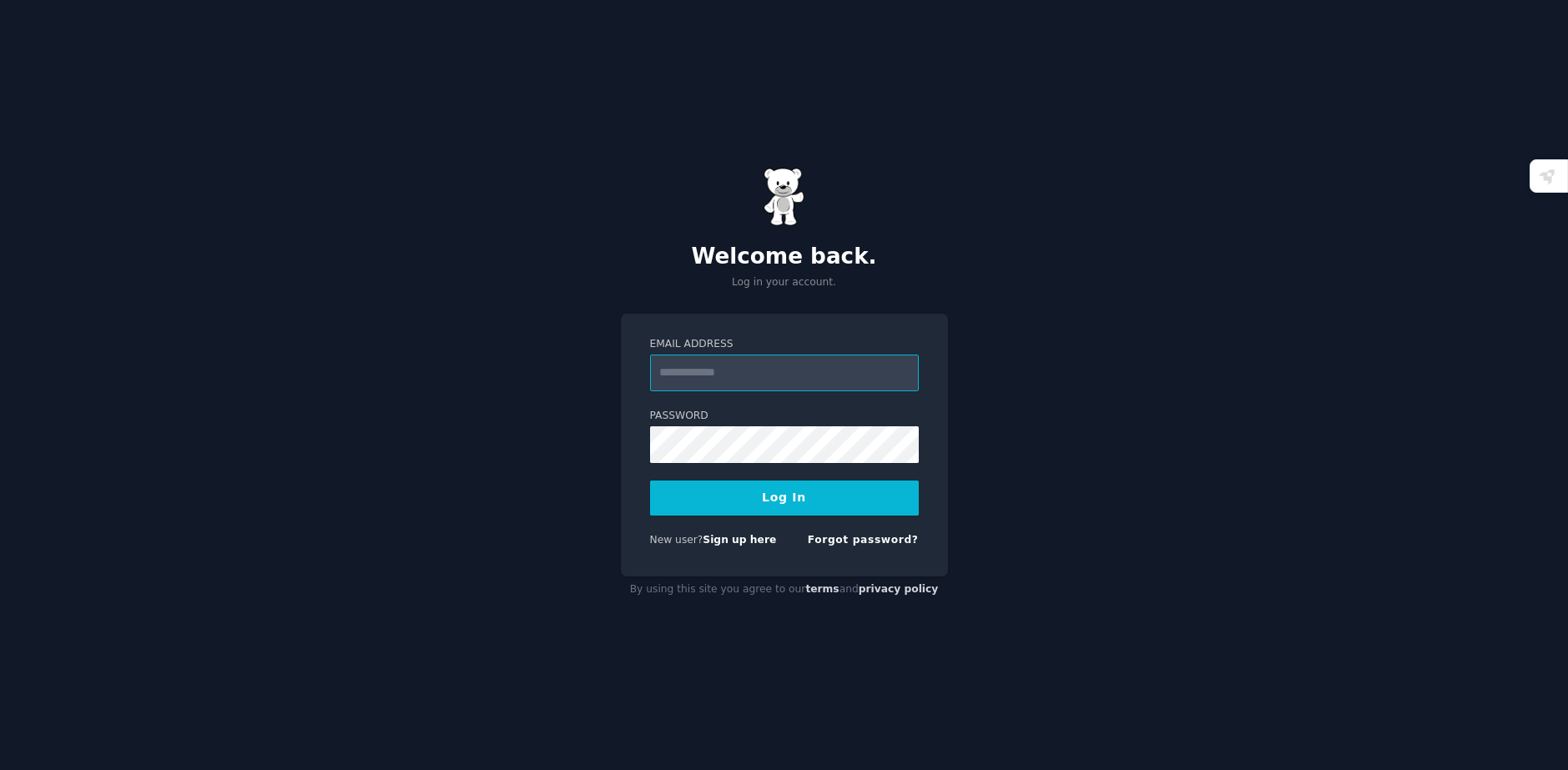
type input "**********"
click at [766, 504] on button "Log In" at bounding box center [784, 497] width 269 height 35
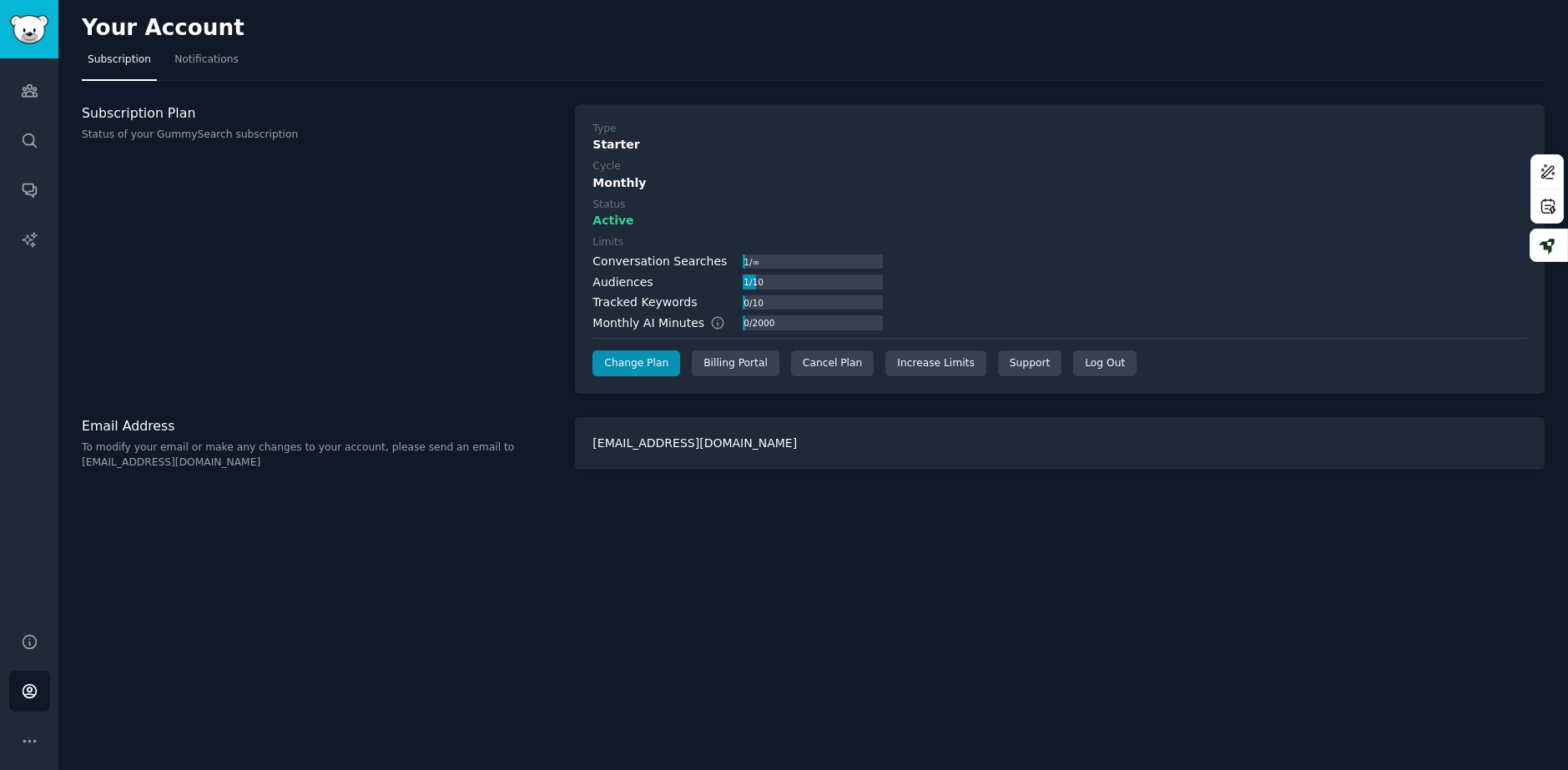
click at [1150, 379] on div "Type Starter Cycle Monthly Status Active Limits Conversation Searches 1 / ∞ Aud…" at bounding box center [1059, 249] width 970 height 291
click at [752, 367] on div "Billing Portal" at bounding box center [735, 364] width 87 height 26
click at [816, 358] on div "Cancel Plan" at bounding box center [832, 364] width 83 height 26
click at [792, 363] on div "Cancel Plan" at bounding box center [832, 364] width 83 height 26
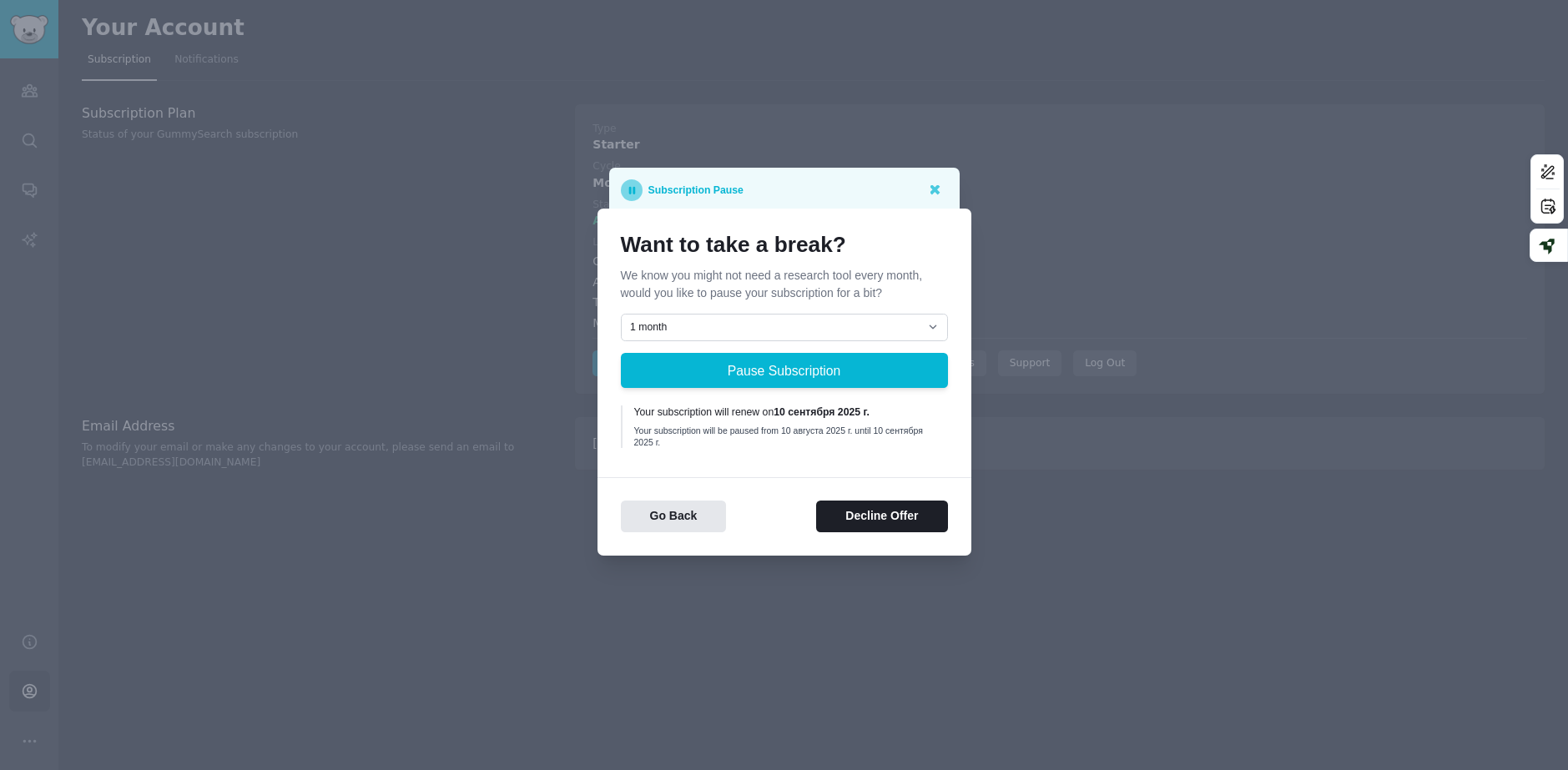
click at [799, 409] on b "10 сентября 2025 г." at bounding box center [821, 412] width 96 height 11
click at [785, 436] on div "Your subscription will be paused from 10 августа 2025 г. until 10 сентября 2025…" at bounding box center [784, 436] width 302 height 24
click at [841, 519] on button "Decline Offer" at bounding box center [881, 516] width 131 height 33
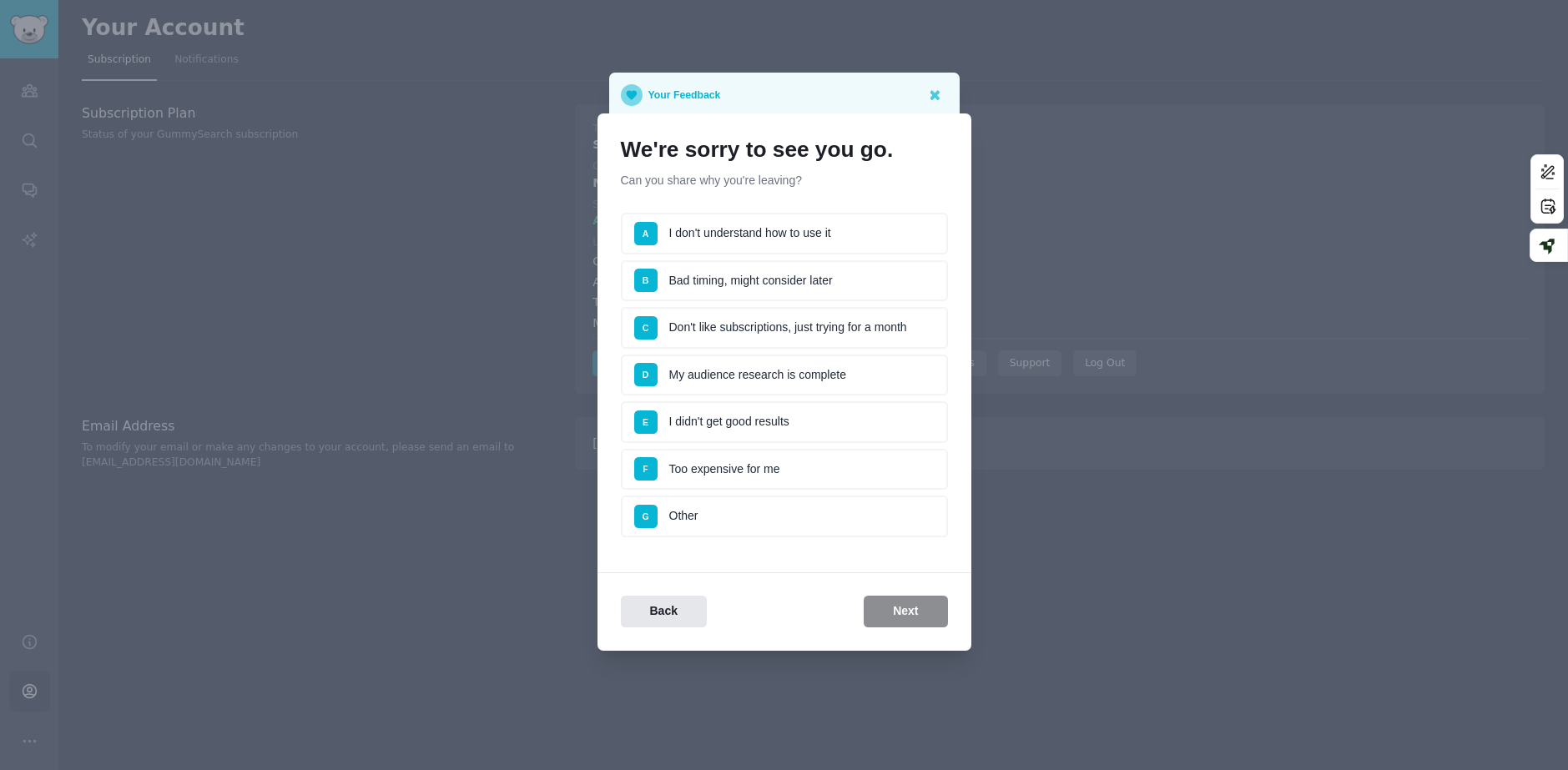
drag, startPoint x: 778, startPoint y: 469, endPoint x: 839, endPoint y: 352, distance: 131.9
click at [839, 352] on ul "A I don't understand how to use it B Bad timing, might consider later C Don't l…" at bounding box center [784, 374] width 327 height 324
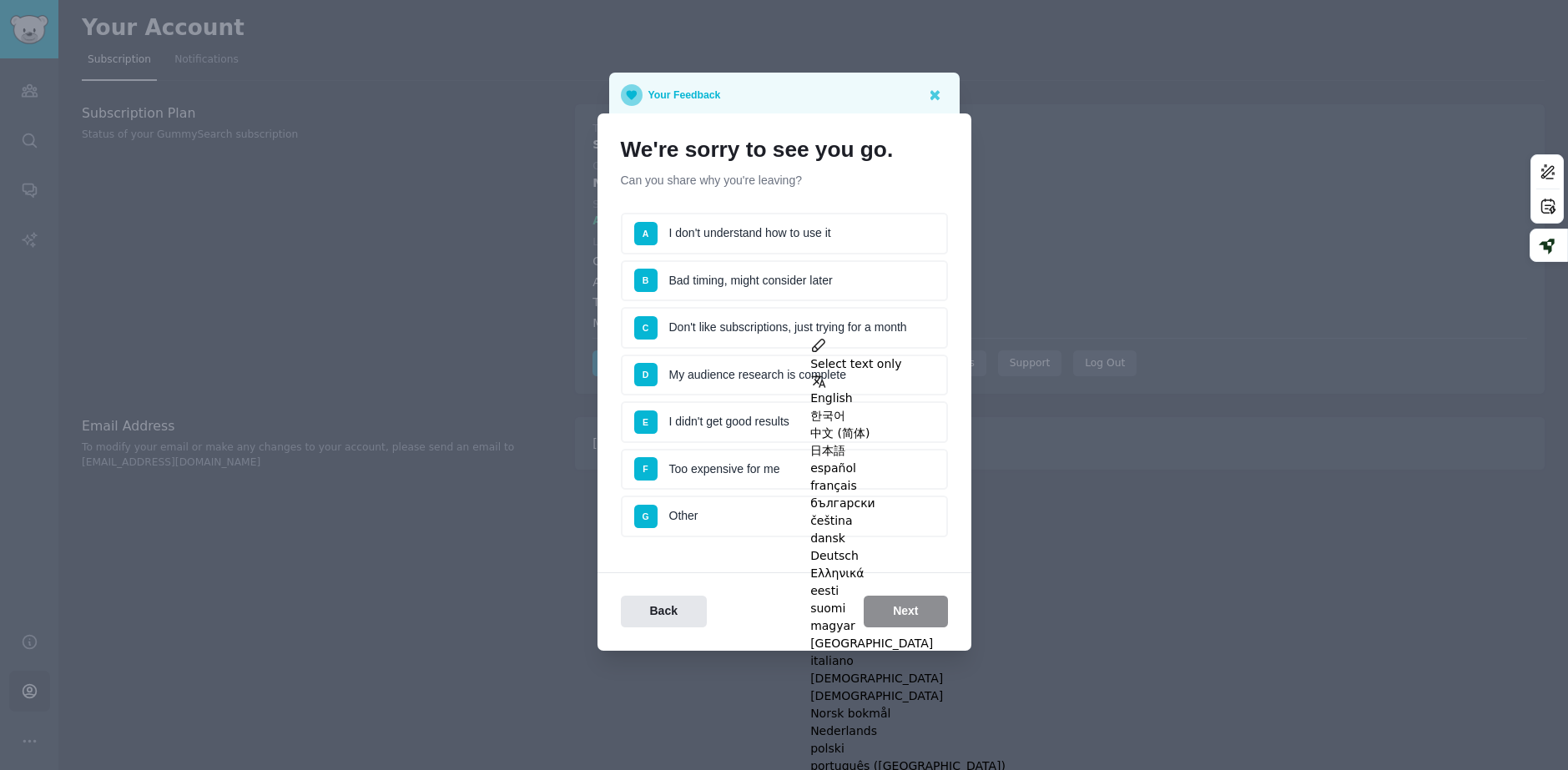
click at [791, 529] on li "G Other" at bounding box center [784, 516] width 327 height 41
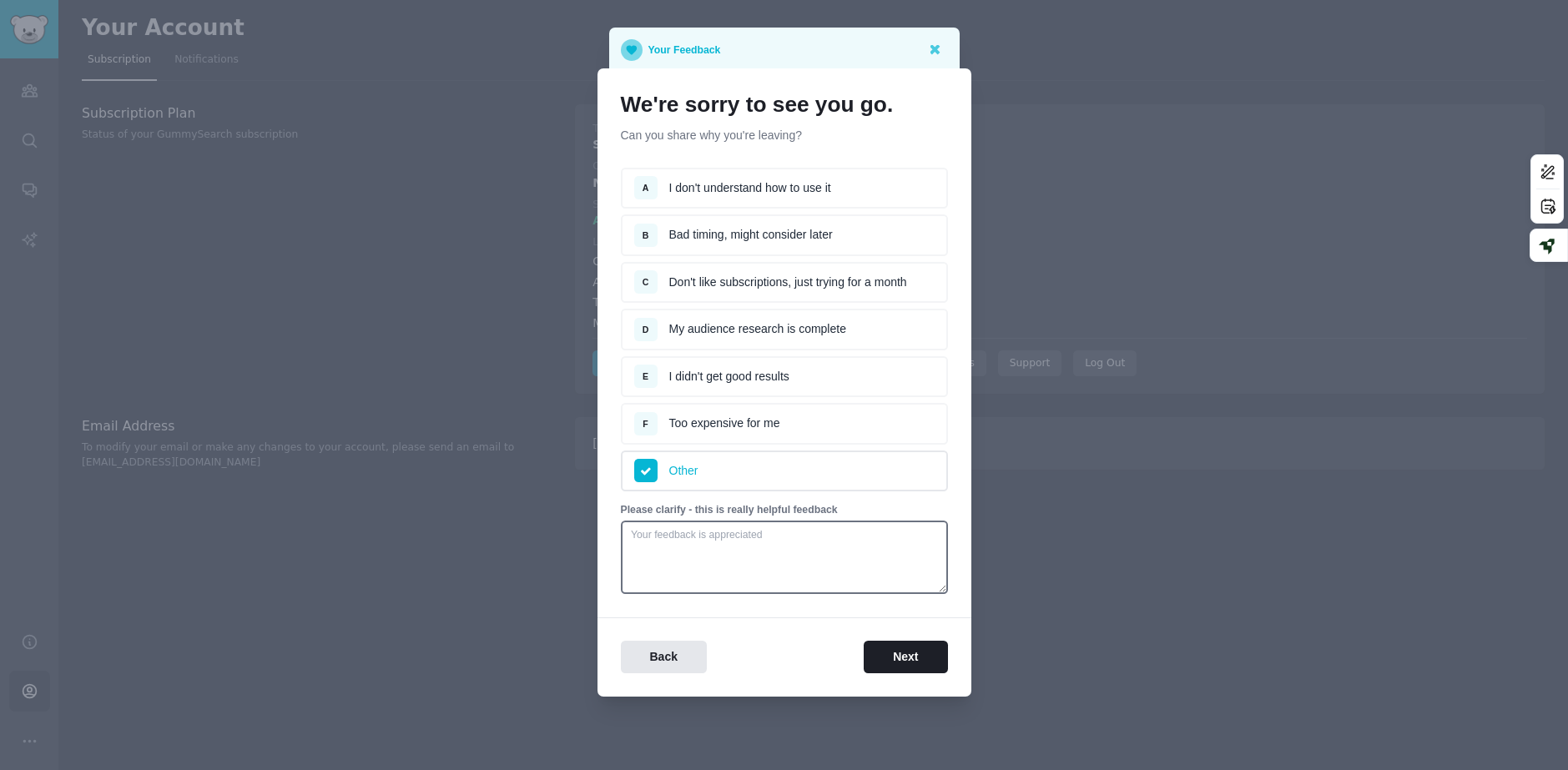
click at [763, 401] on ul "A I don't understand how to use it B Bad timing, might consider later C Don't l…" at bounding box center [784, 329] width 327 height 324
click at [763, 432] on li "F Too expensive for me" at bounding box center [784, 424] width 327 height 41
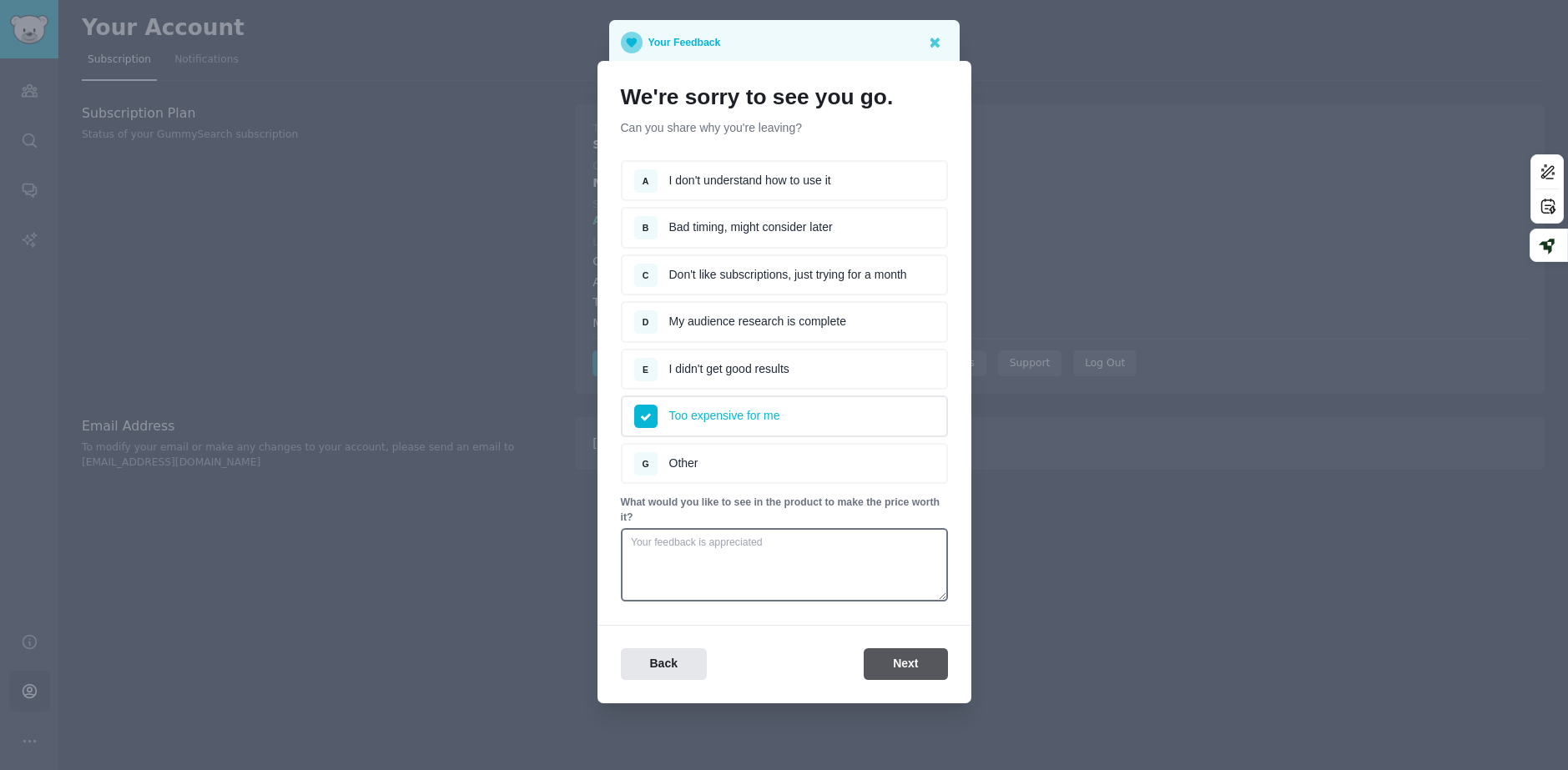
click at [906, 650] on div "Back Next" at bounding box center [784, 652] width 373 height 55
click at [907, 652] on button "Next" at bounding box center [905, 664] width 84 height 33
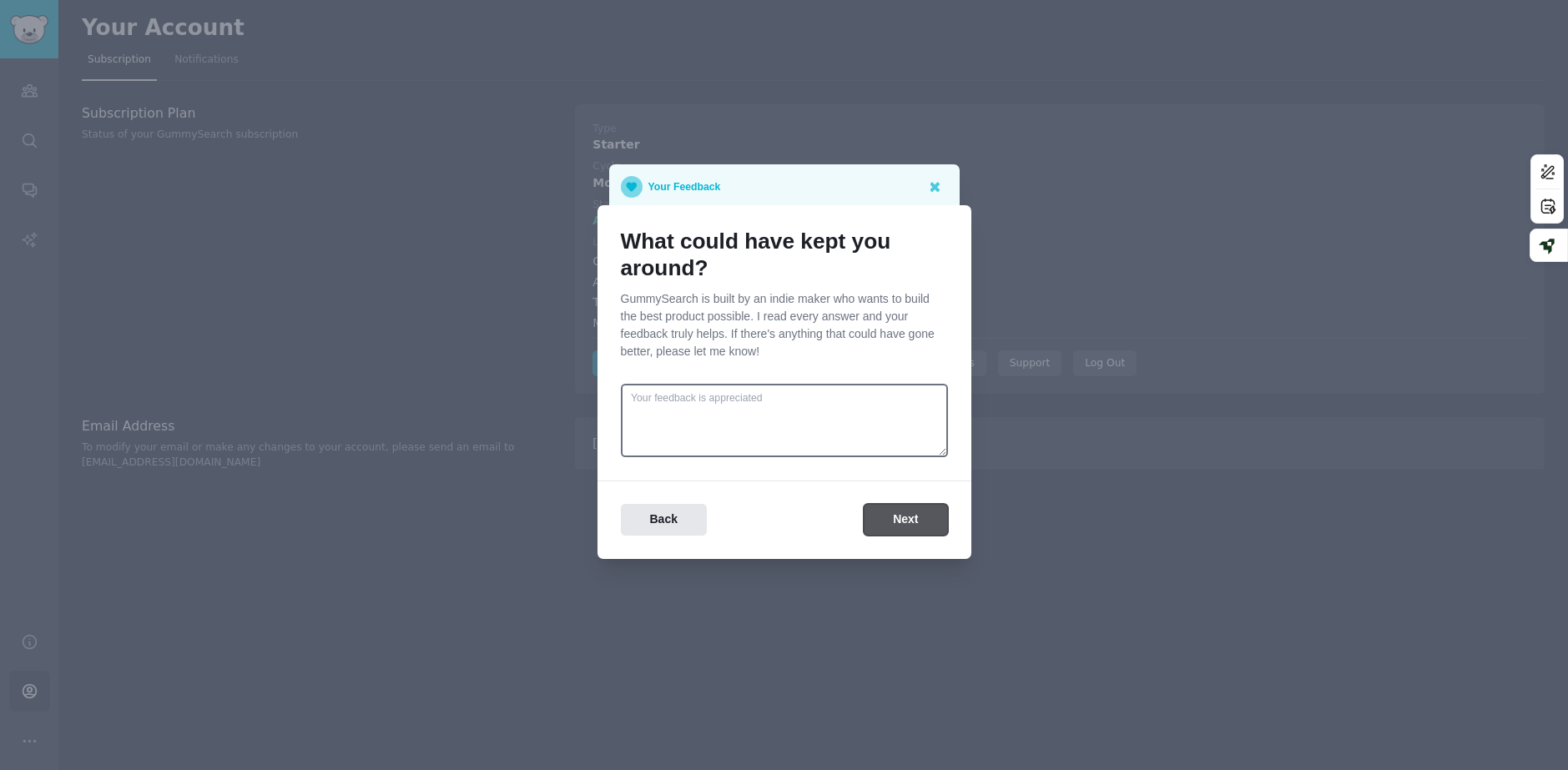
click at [896, 517] on button "Next" at bounding box center [905, 520] width 84 height 33
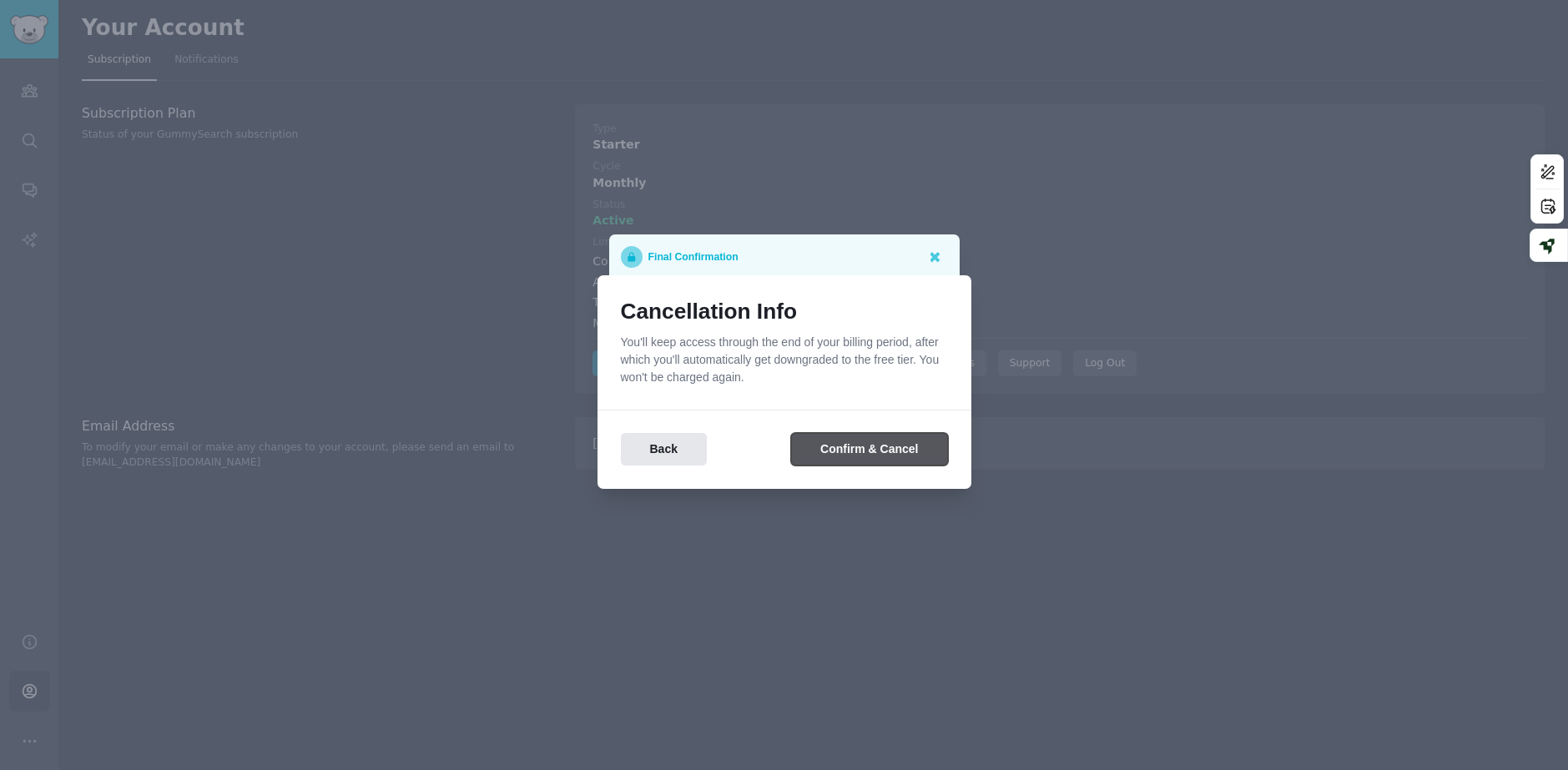
click at [887, 456] on button "Confirm & Cancel" at bounding box center [869, 448] width 156 height 33
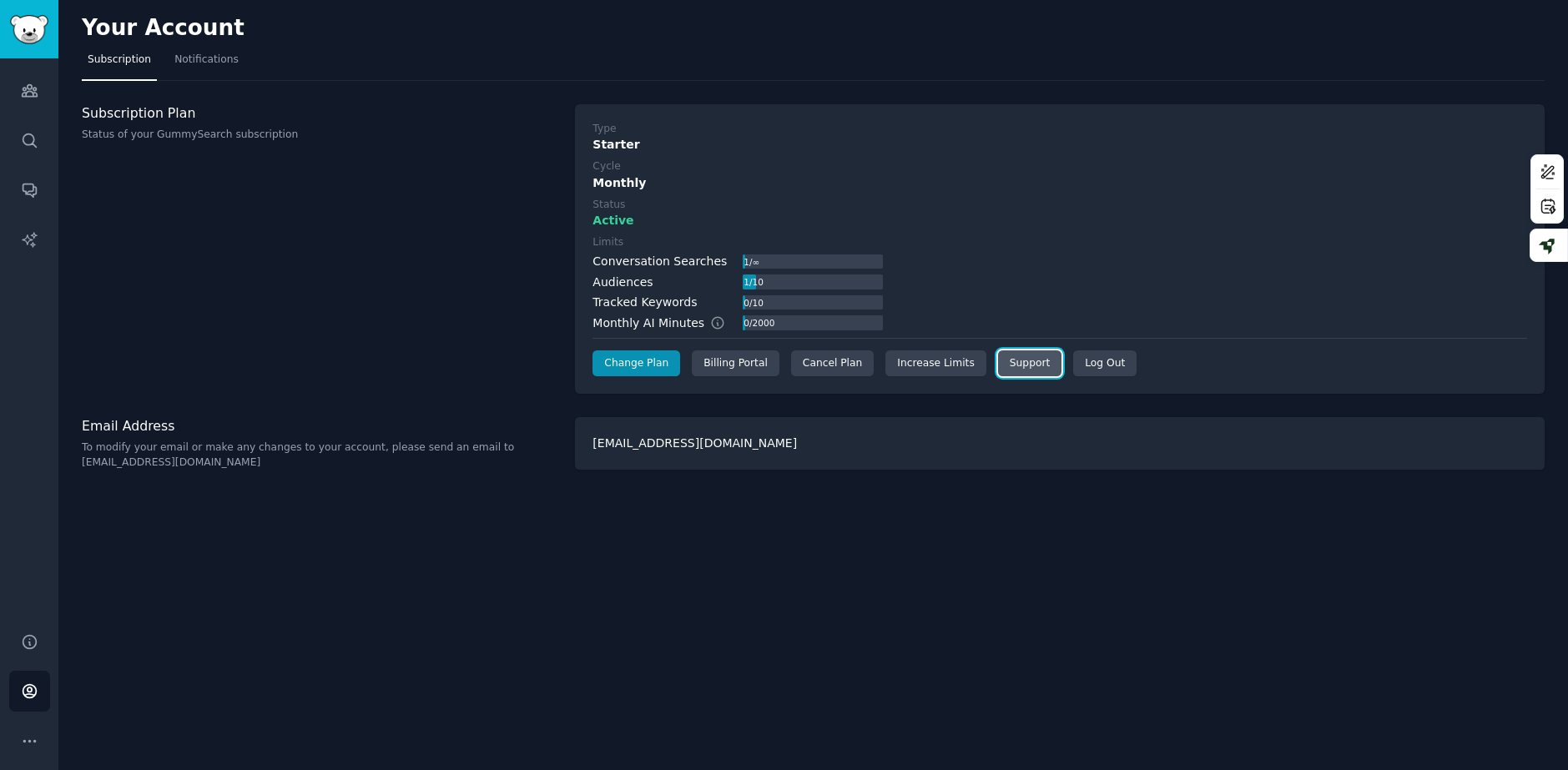
click at [999, 369] on link "Support" at bounding box center [1029, 364] width 63 height 26
click at [1020, 372] on link "Support" at bounding box center [1029, 364] width 63 height 26
click at [1000, 359] on link "Support" at bounding box center [1029, 364] width 63 height 26
click at [1138, 236] on div "Limits Conversation Searches 1 / ∞ Audiences 1 / 10 Tracked Keywords 0 / 10 Mon…" at bounding box center [1060, 283] width 935 height 97
